Goal: Task Accomplishment & Management: Manage account settings

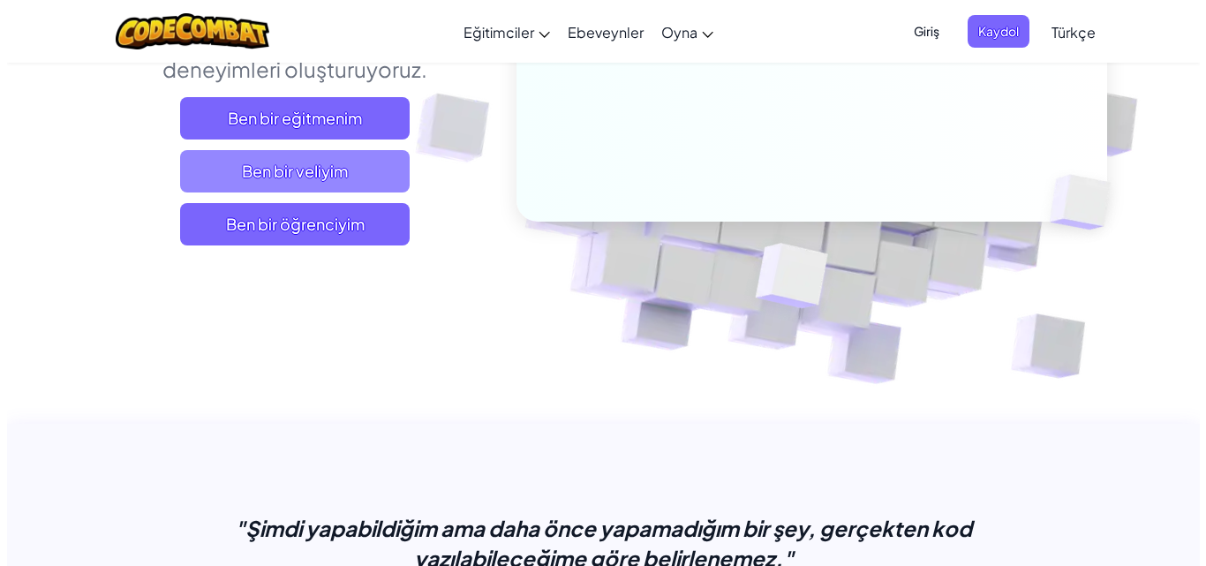
scroll to position [177, 0]
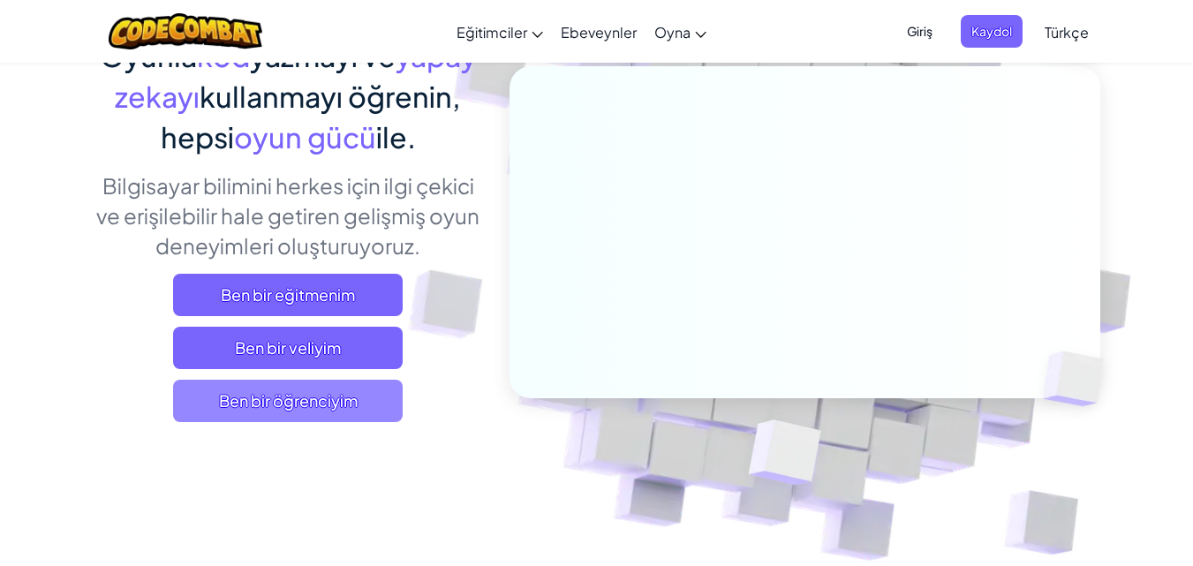
click at [347, 404] on font "Ben bir öğrenciyim" at bounding box center [288, 400] width 139 height 20
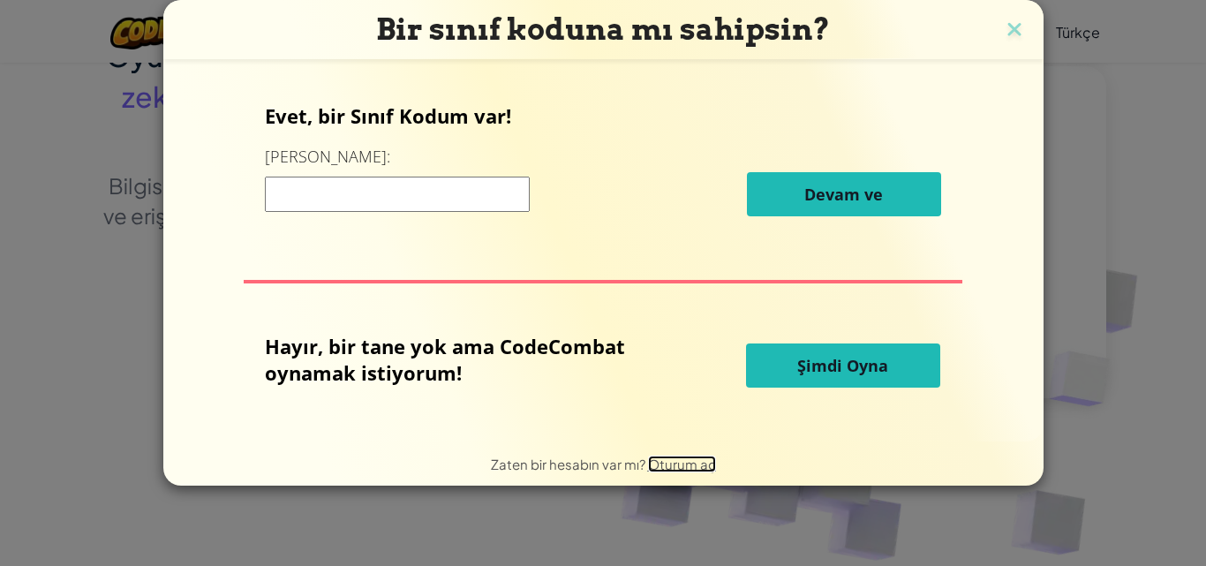
click at [676, 458] on font "Oturum aç" at bounding box center [682, 464] width 68 height 17
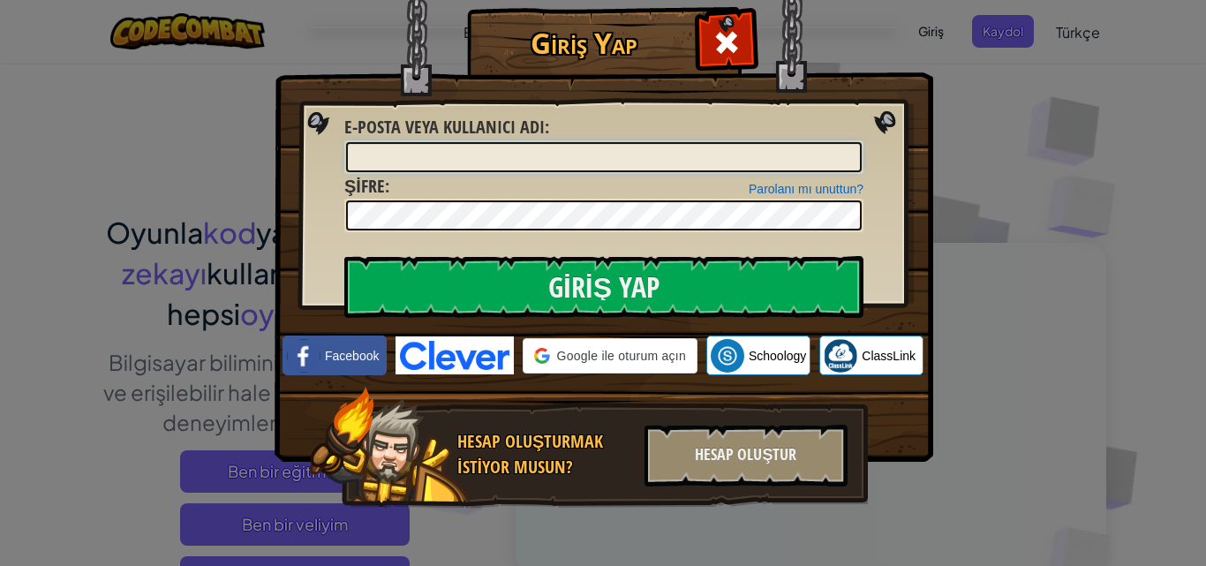
type input "ElmaAMAL"
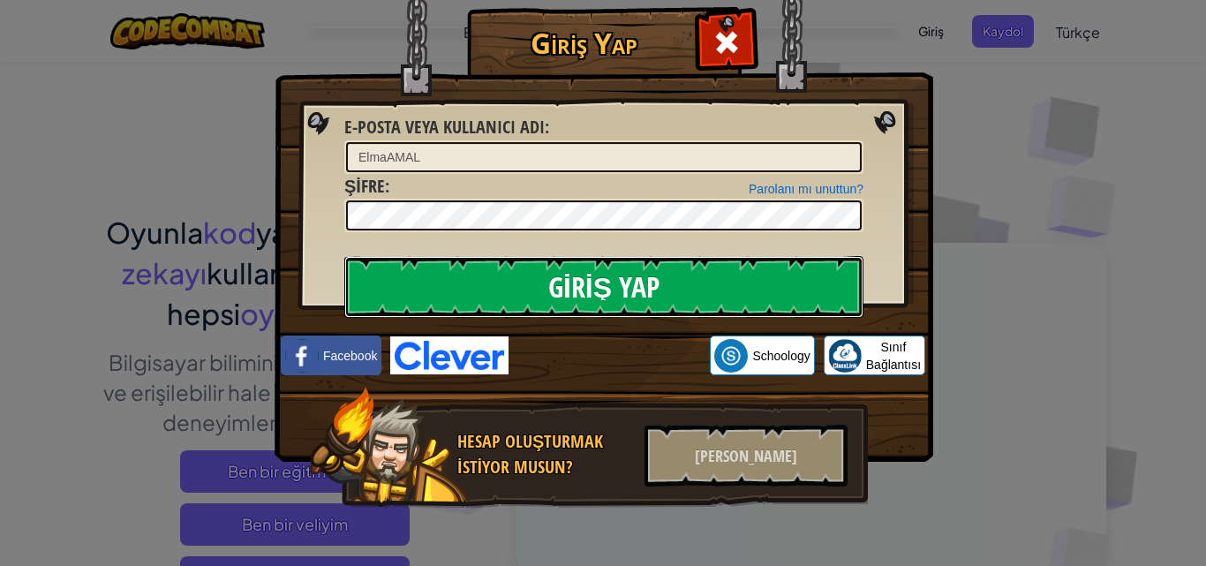
click at [667, 295] on input "Giriş Yap" at bounding box center [603, 287] width 519 height 62
click at [662, 296] on input "Giriş Yap" at bounding box center [603, 287] width 519 height 62
